Goal: Information Seeking & Learning: Find specific fact

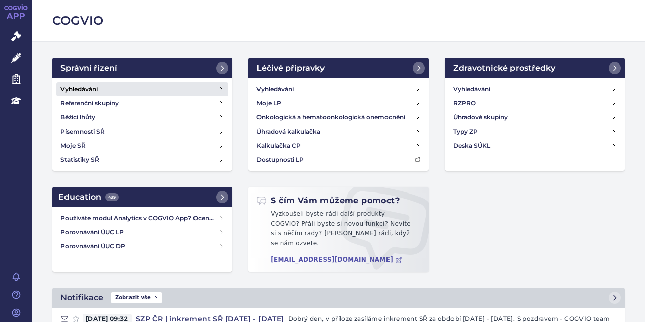
click at [111, 86] on link "Vyhledávání" at bounding box center [142, 89] width 172 height 14
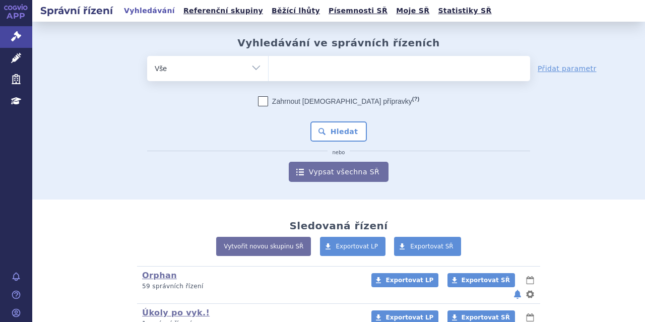
click at [315, 61] on ul at bounding box center [400, 66] width 262 height 21
click at [269, 61] on select at bounding box center [268, 67] width 1 height 25
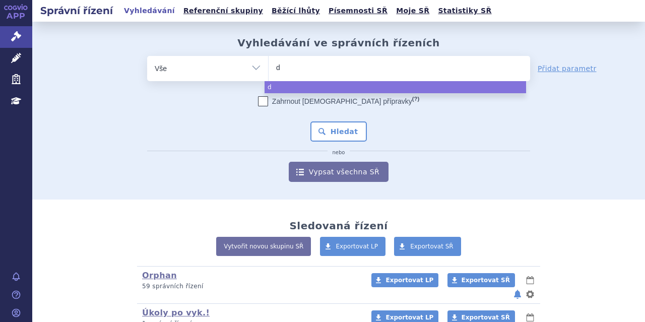
type input "da"
type input "dar"
type input "darz"
type input "darzal"
type input "darzale"
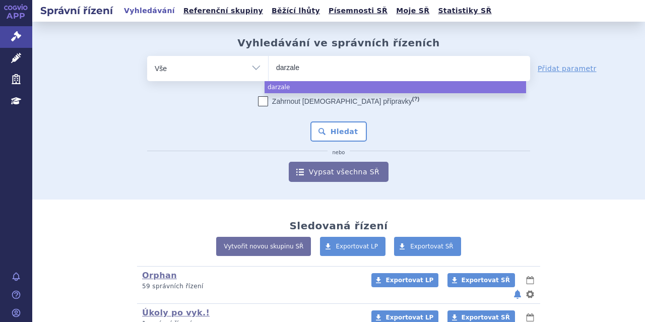
type input "darzalex"
select select "darzalex"
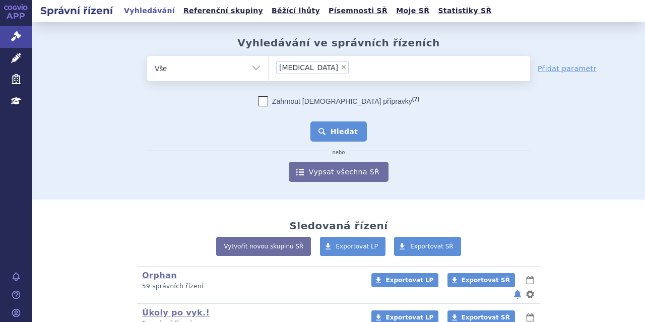
click at [341, 125] on button "Hledat" at bounding box center [338, 131] width 57 height 20
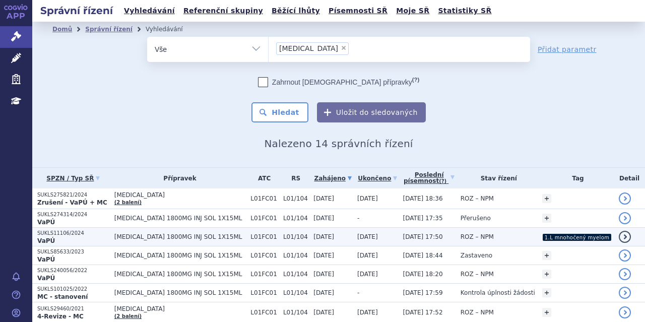
click at [82, 234] on p "SUKLS11106/2024" at bounding box center [73, 233] width 72 height 7
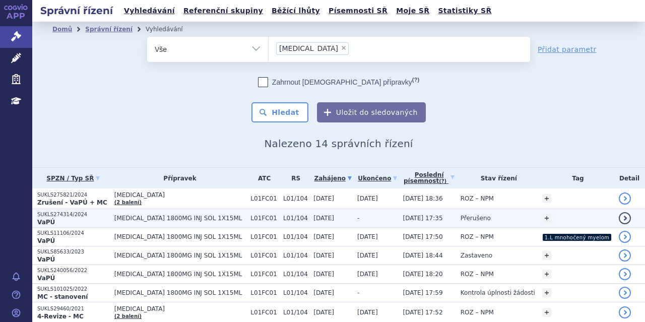
click at [132, 214] on td "[MEDICAL_DATA] 1800MG INJ SOL 1X15ML" at bounding box center [177, 218] width 137 height 19
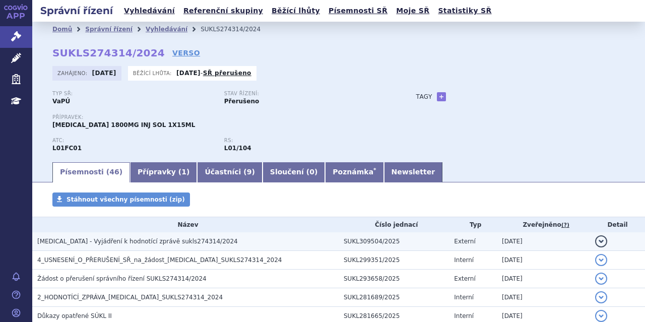
click at [144, 239] on span "[MEDICAL_DATA] - Vyjádření k hodnotící zprávě sukls274314/2024" at bounding box center [137, 241] width 201 height 7
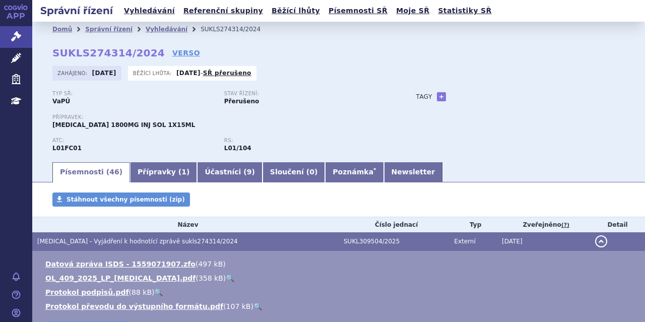
click at [226, 277] on link "🔍" at bounding box center [230, 278] width 9 height 8
